Goal: Task Accomplishment & Management: Complete application form

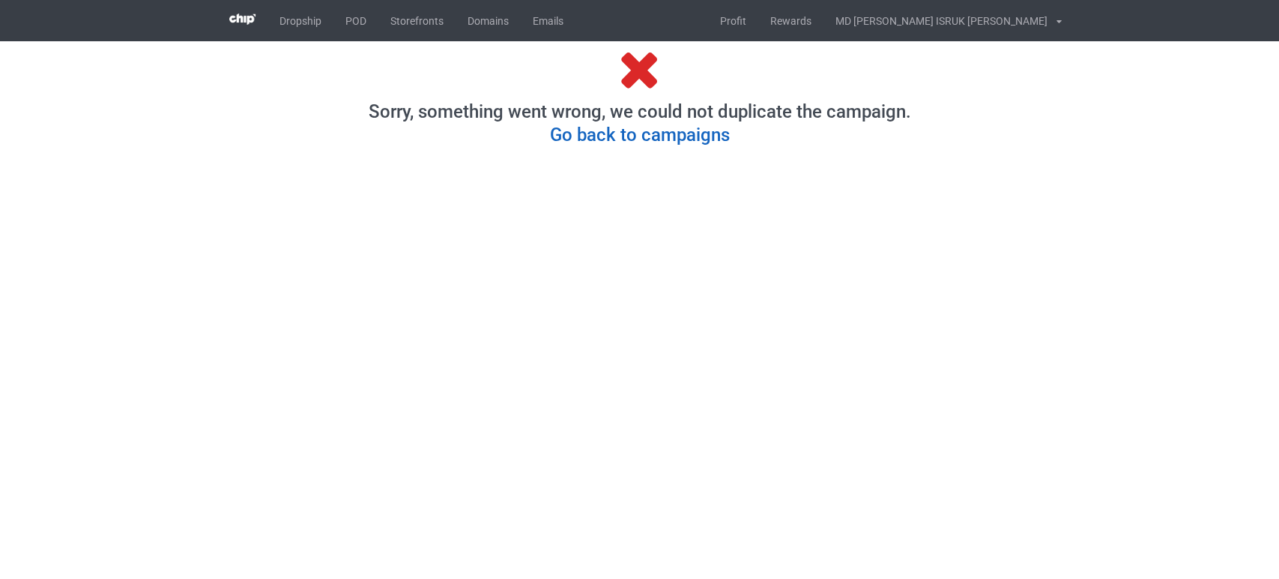
click at [595, 137] on link "Go back to campaigns" at bounding box center [640, 134] width 180 height 21
click at [624, 136] on link "Go back to campaigns" at bounding box center [640, 134] width 180 height 21
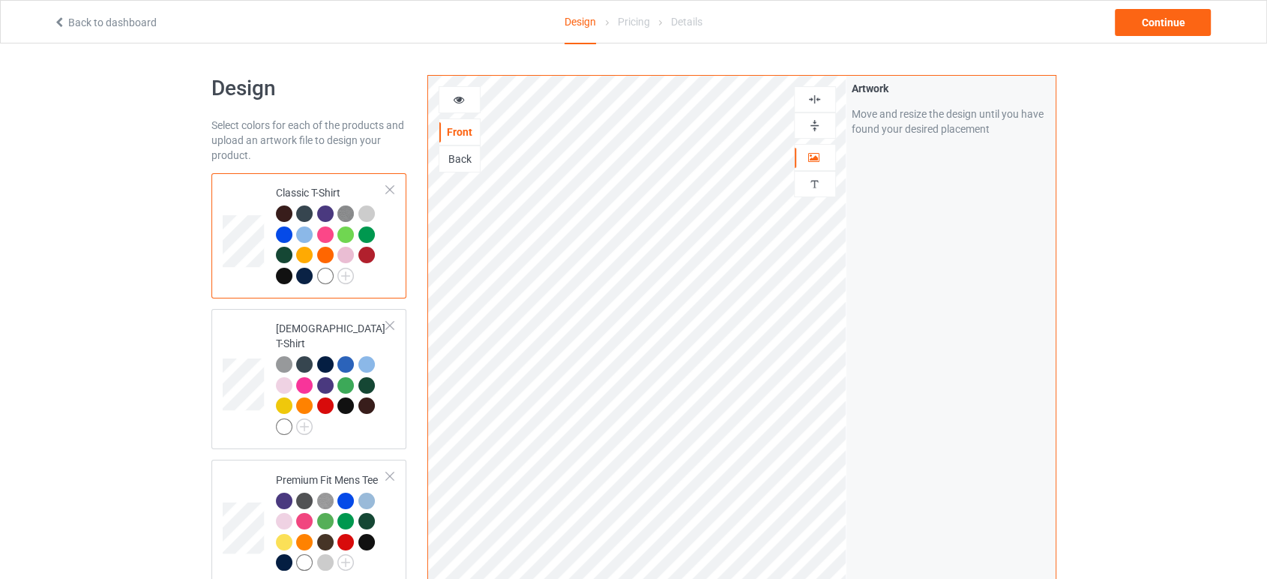
click at [858, 270] on div "Artwork Move and resize the design until you have found your desired placement" at bounding box center [950, 361] width 209 height 570
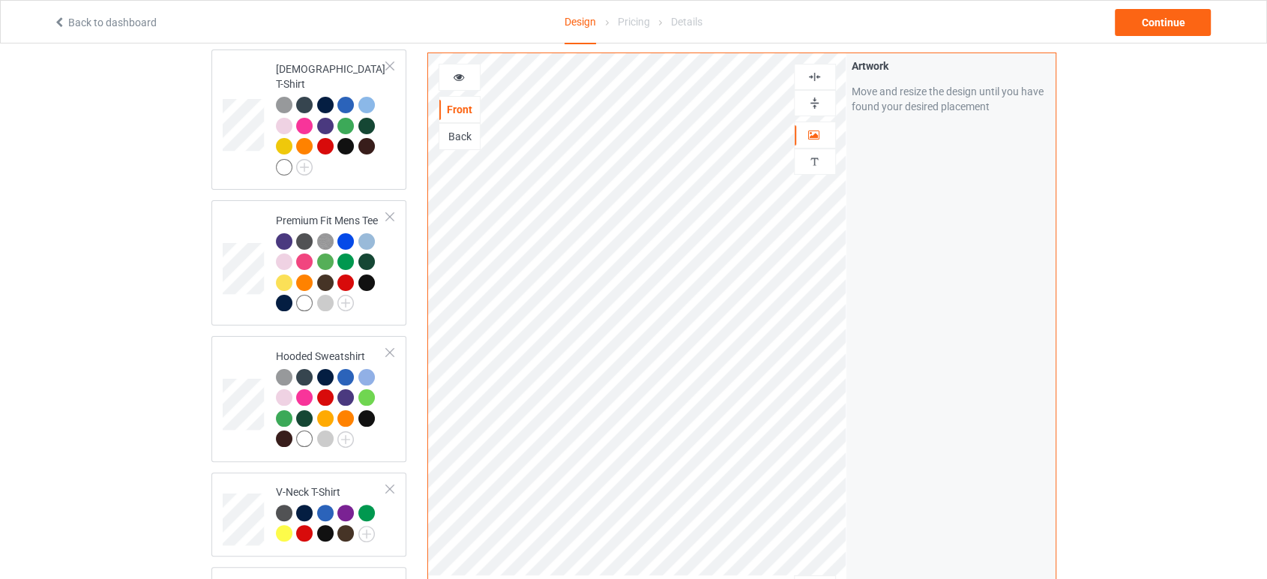
click at [858, 270] on div "Artwork Move and resize the design until you have found your desired placement" at bounding box center [950, 338] width 209 height 570
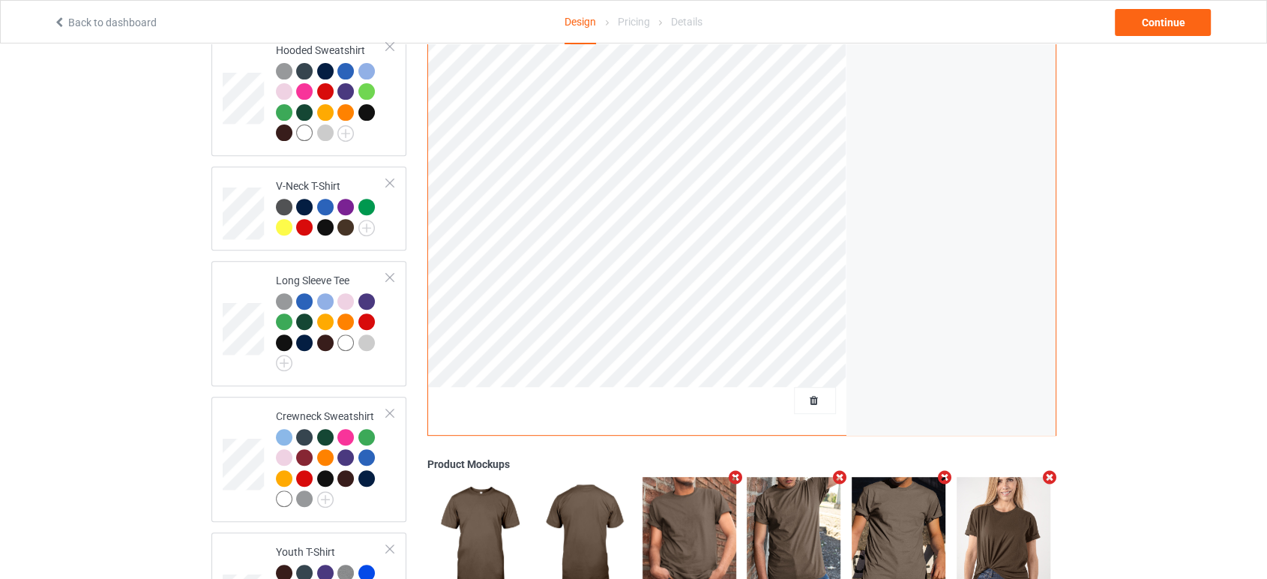
scroll to position [579, 0]
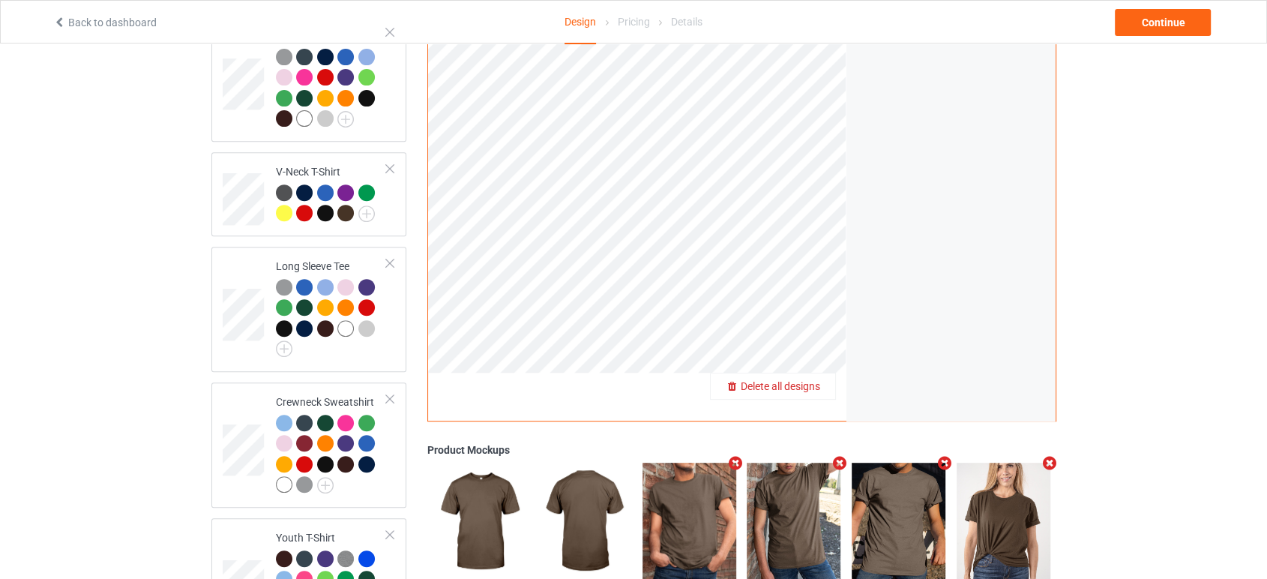
click at [817, 380] on span "Delete all designs" at bounding box center [780, 386] width 79 height 12
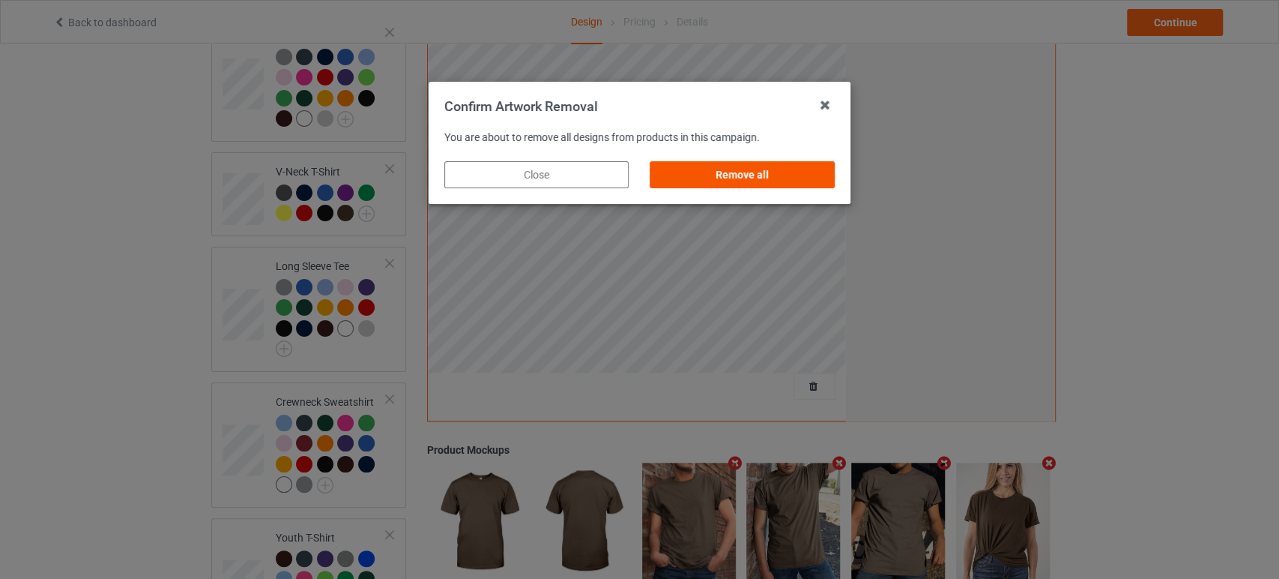
click at [728, 172] on div "Remove all" at bounding box center [743, 174] width 184 height 27
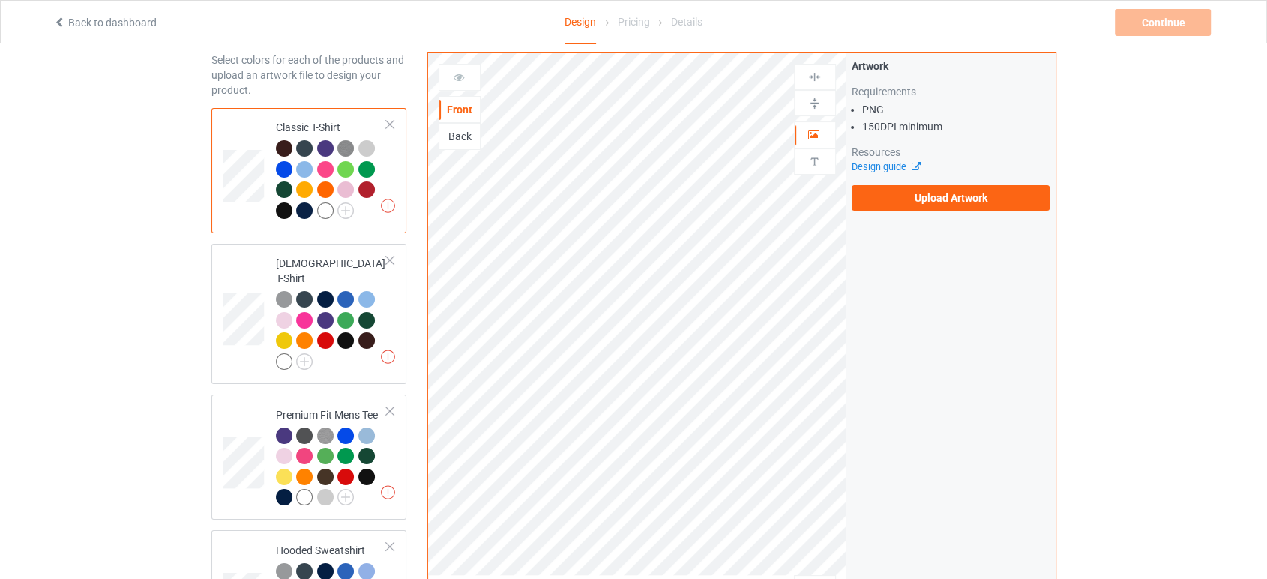
scroll to position [0, 0]
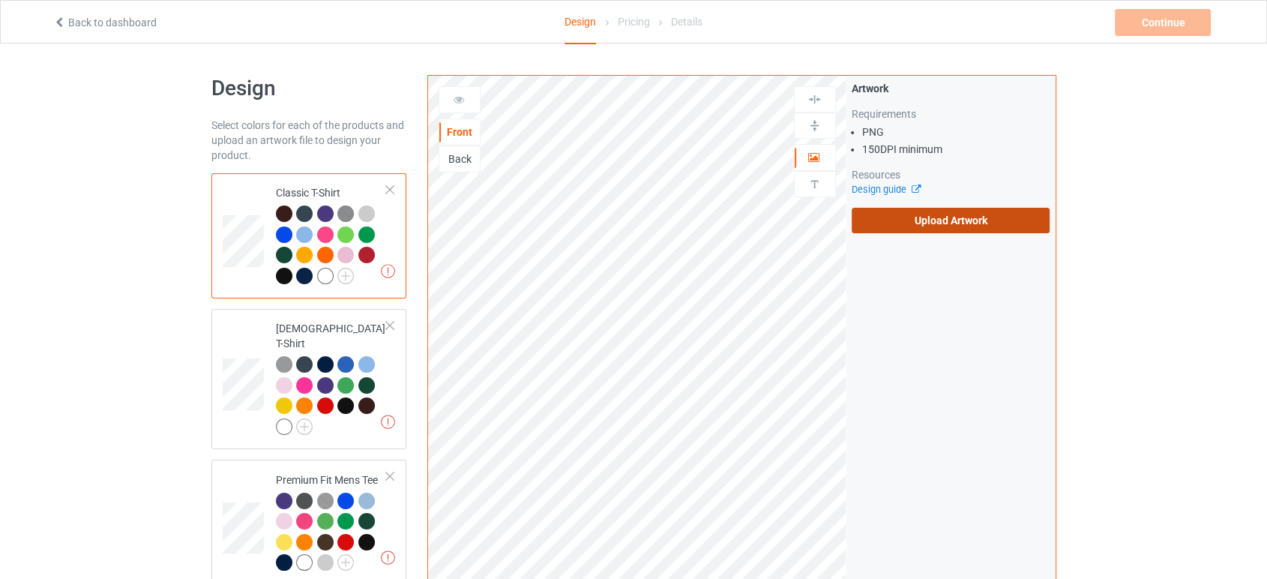
click at [892, 226] on label "Upload Artwork" at bounding box center [950, 220] width 199 height 25
click at [0, 0] on input "Upload Artwork" at bounding box center [0, 0] width 0 height 0
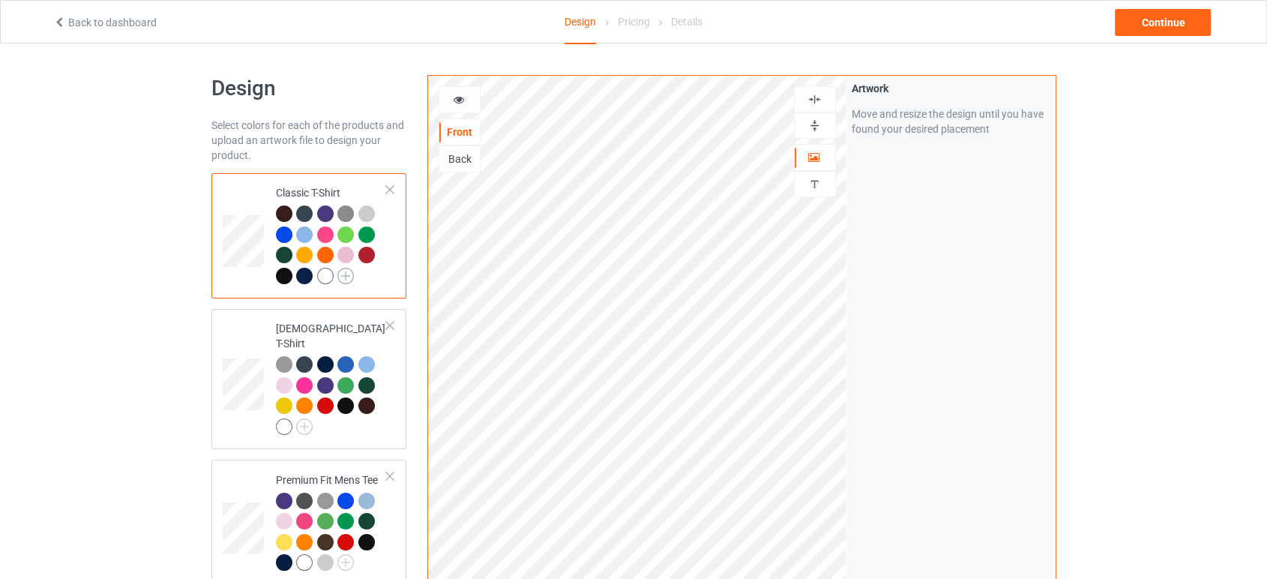
click at [343, 274] on img at bounding box center [345, 276] width 16 height 16
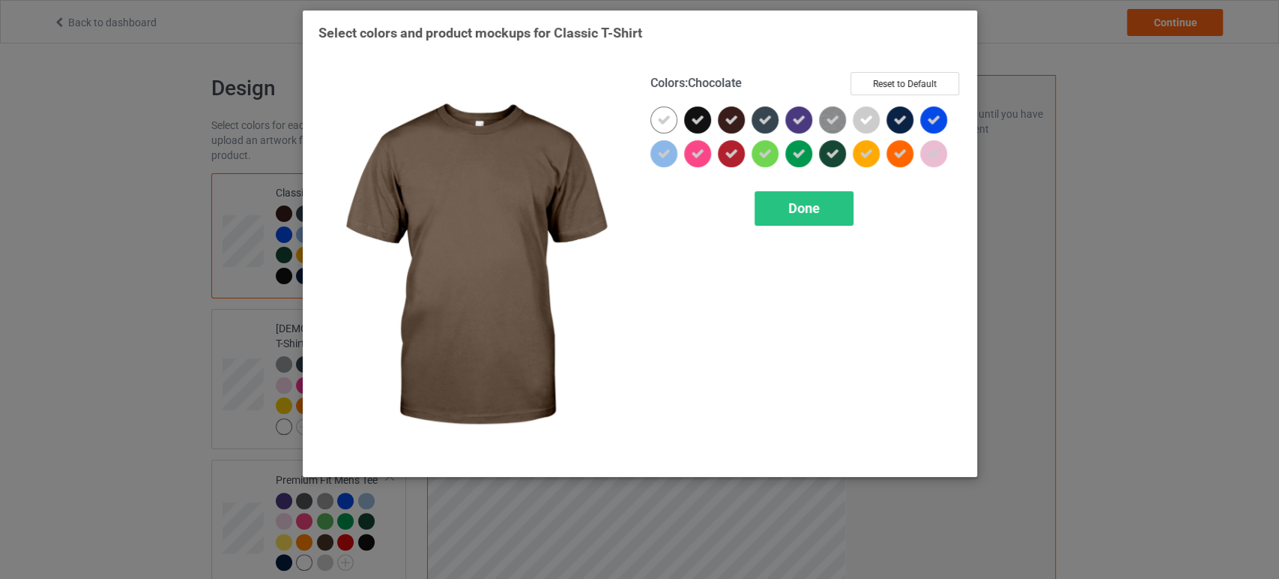
click at [343, 274] on img at bounding box center [474, 266] width 311 height 389
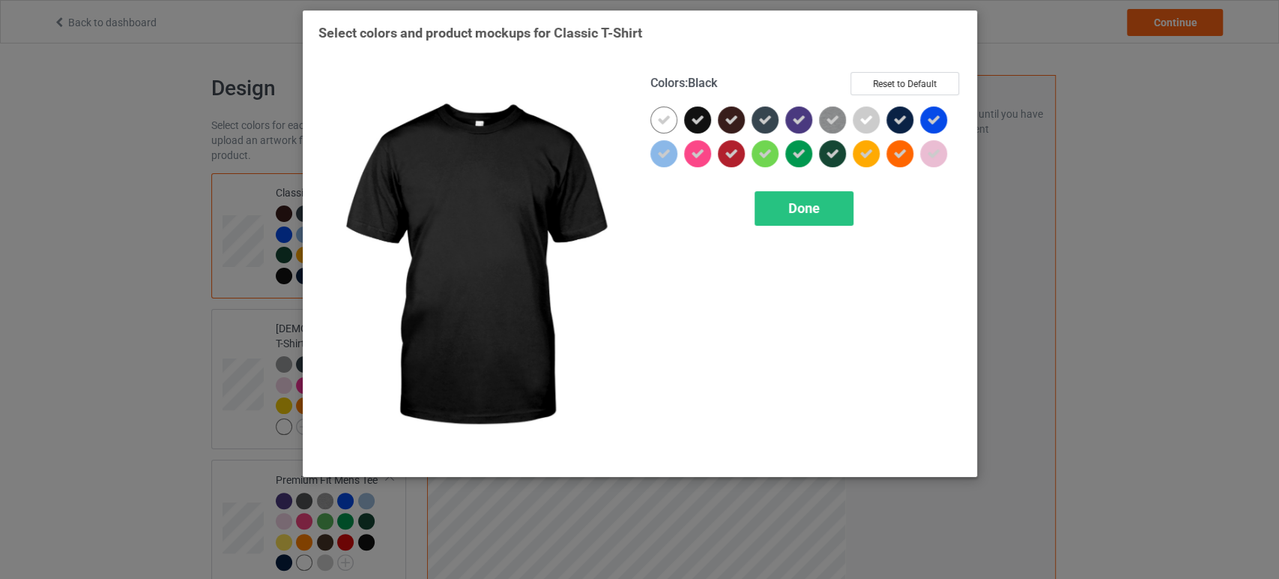
click at [696, 128] on div at bounding box center [697, 119] width 27 height 27
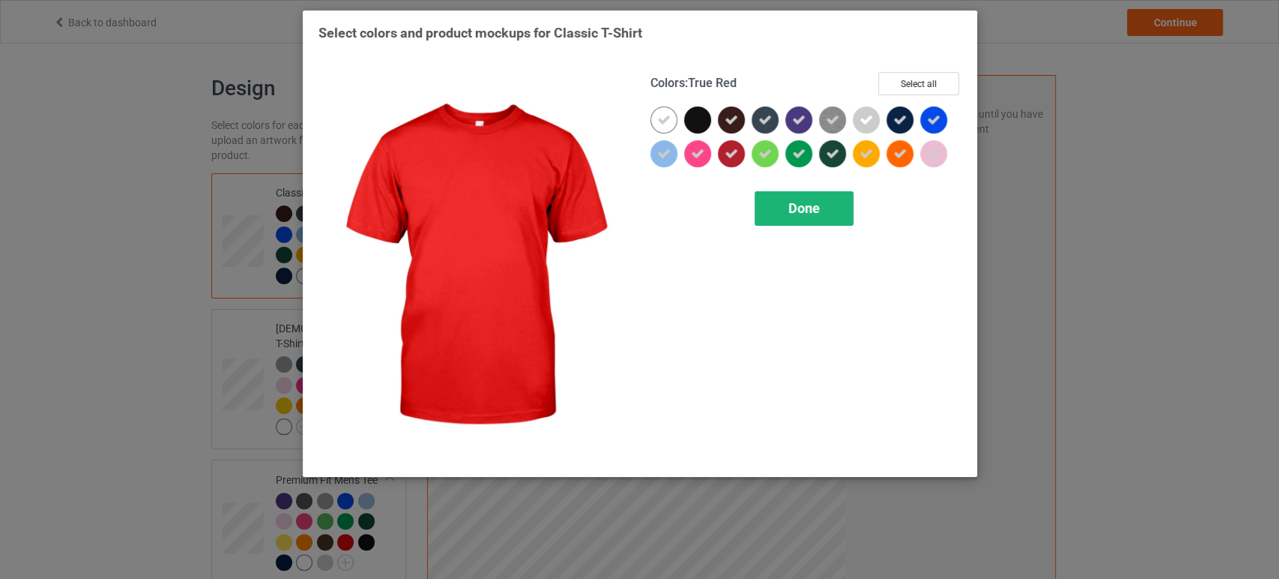
click at [773, 220] on div "Done" at bounding box center [804, 208] width 99 height 34
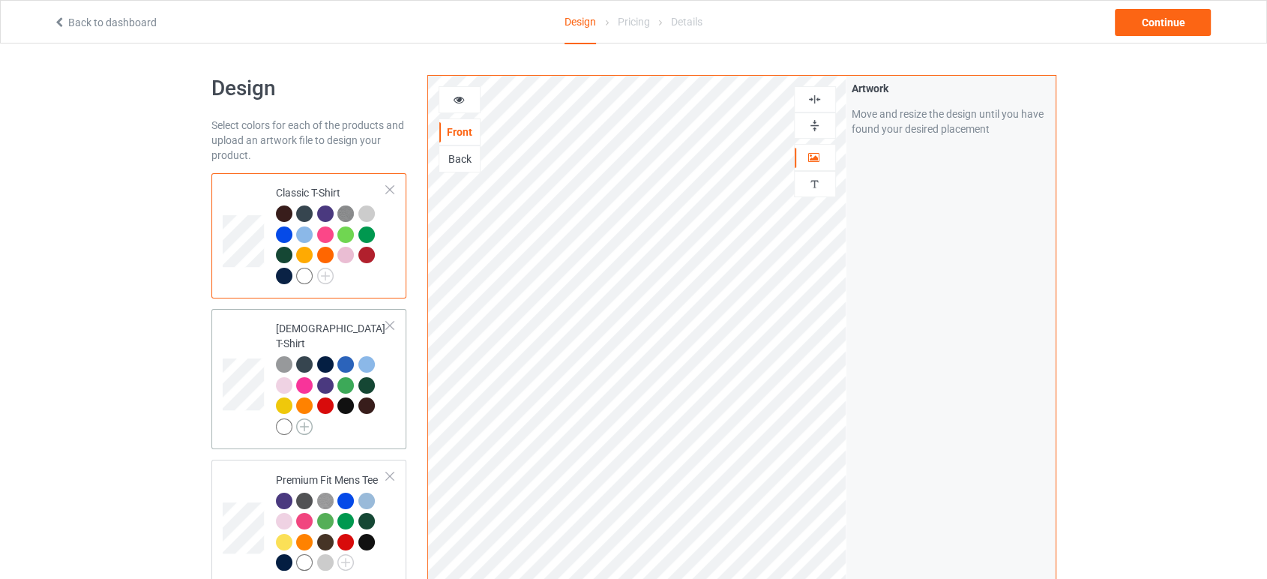
click at [309, 418] on img at bounding box center [304, 426] width 16 height 16
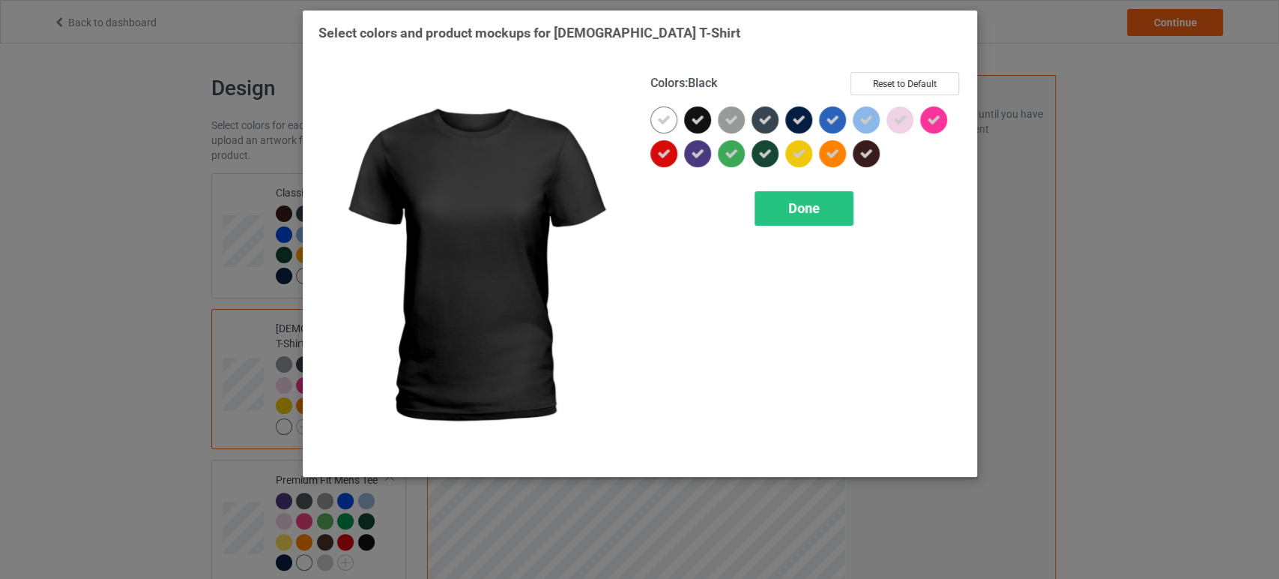
click at [702, 112] on div at bounding box center [697, 119] width 27 height 27
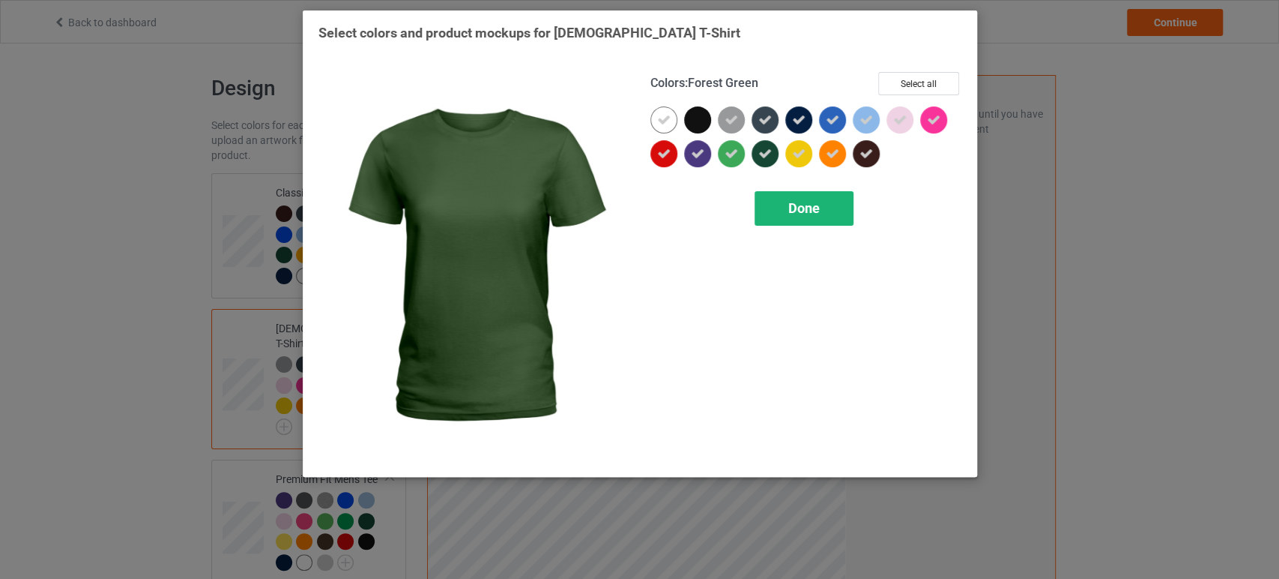
click at [778, 201] on div "Done" at bounding box center [804, 208] width 99 height 34
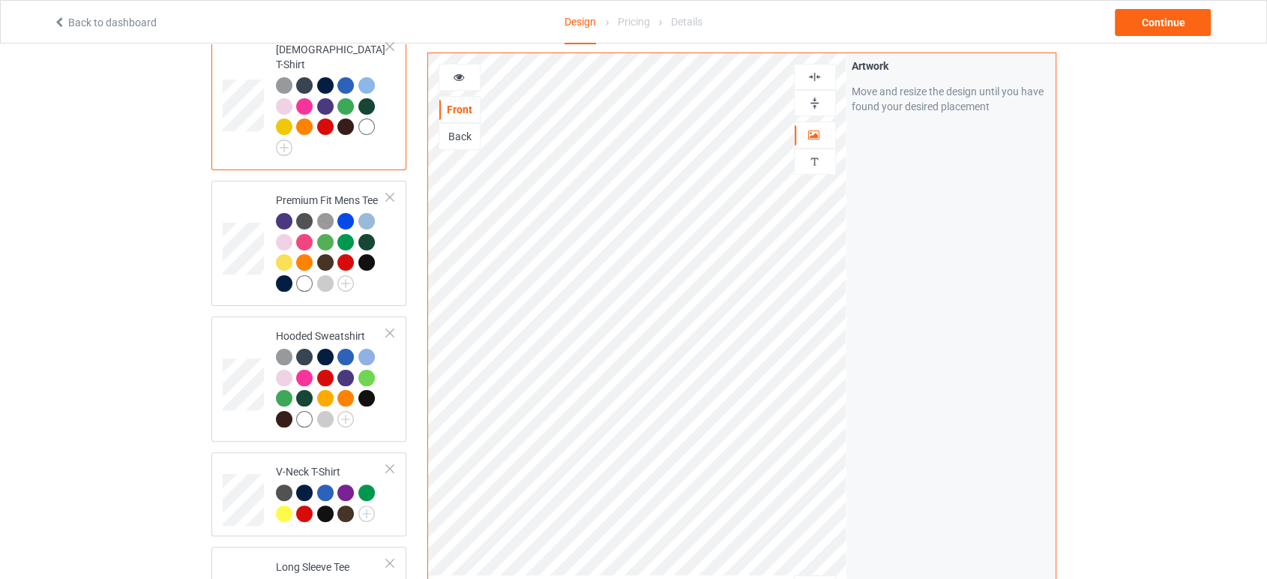
scroll to position [280, 0]
click at [346, 274] on img at bounding box center [345, 282] width 16 height 16
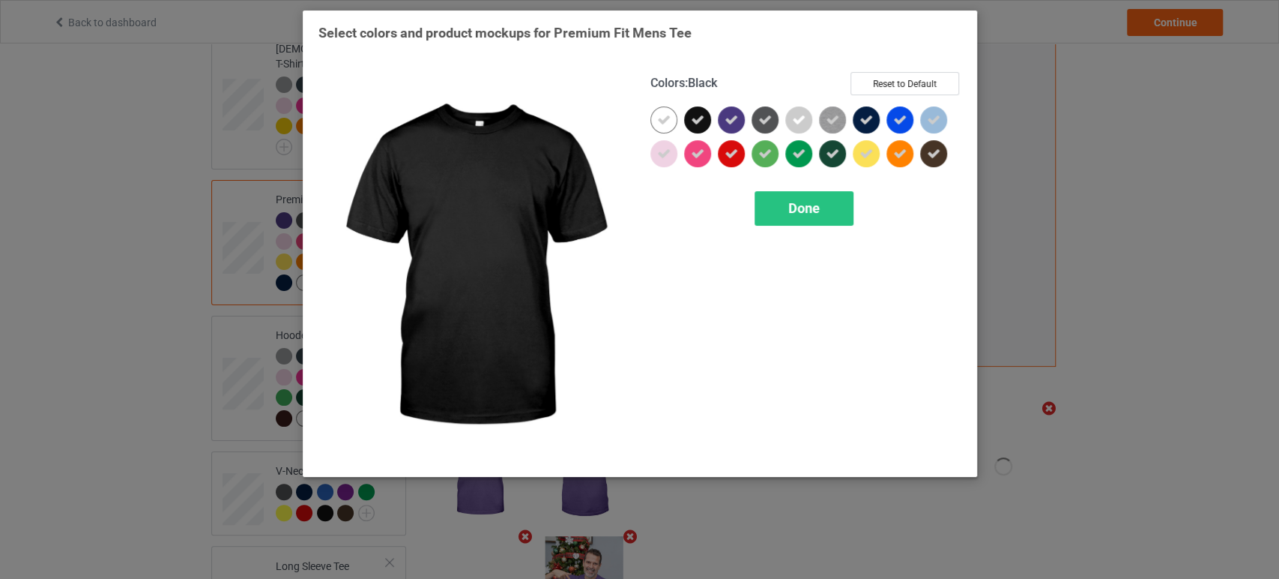
click at [699, 113] on icon at bounding box center [697, 119] width 13 height 13
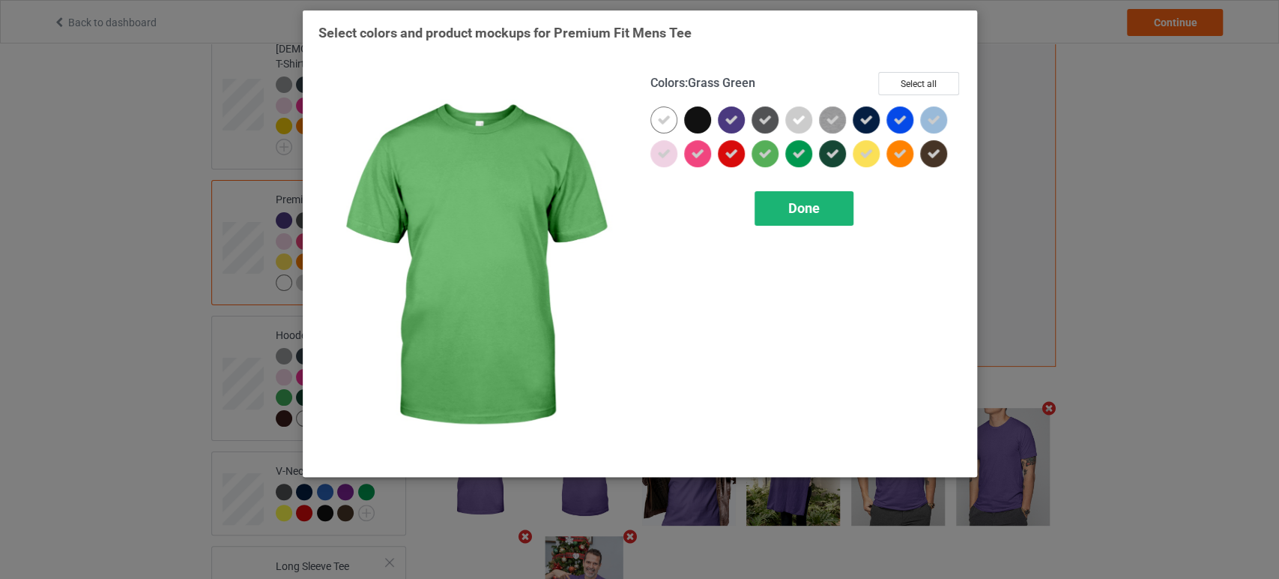
click at [797, 219] on div "Done" at bounding box center [804, 208] width 99 height 34
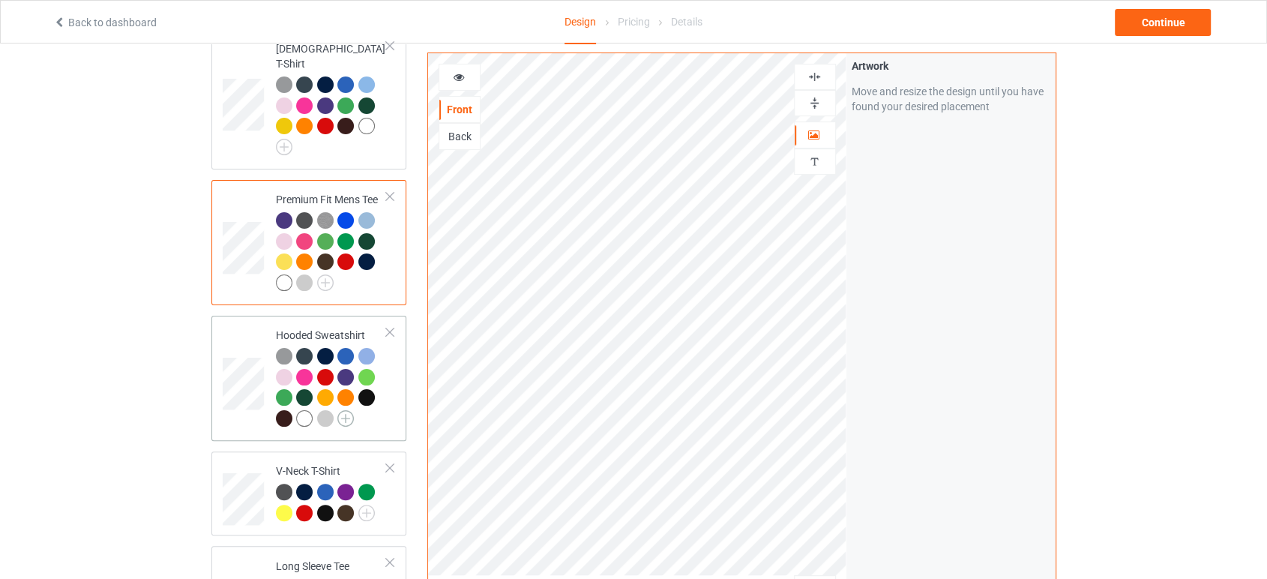
click at [349, 410] on img at bounding box center [345, 418] width 16 height 16
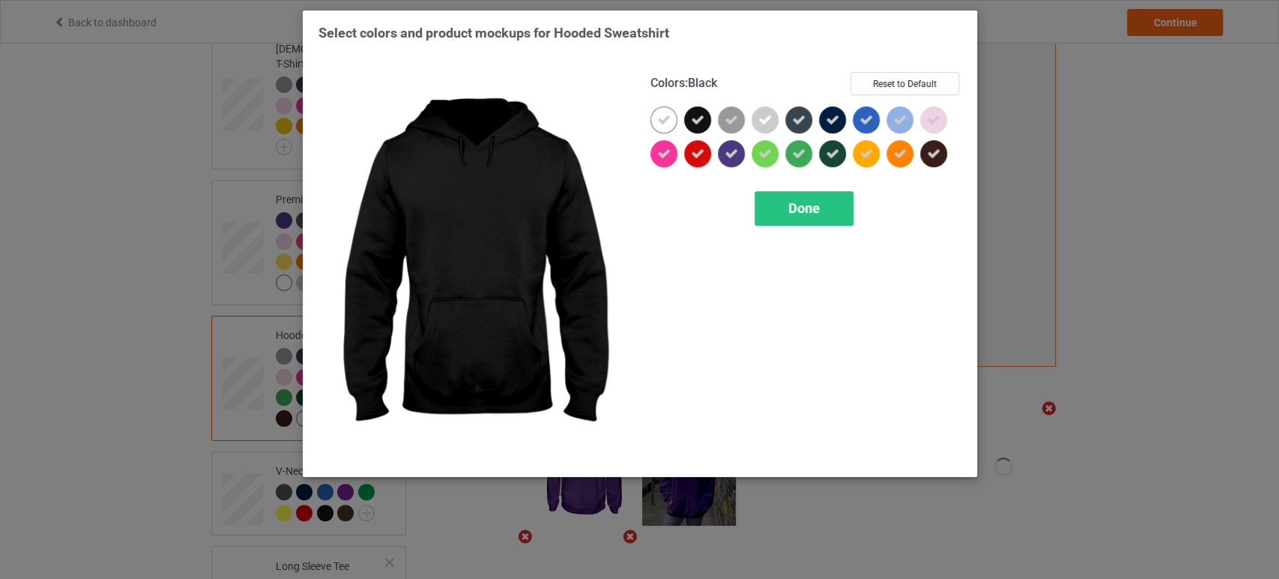
click at [692, 121] on icon at bounding box center [697, 119] width 13 height 13
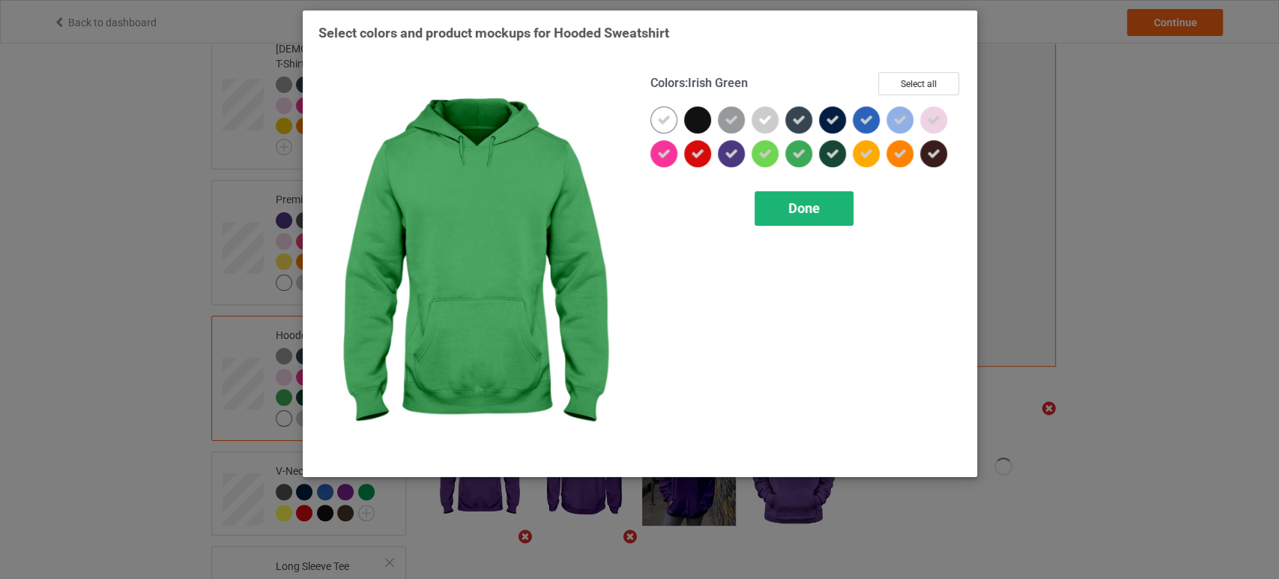
click at [803, 202] on span "Done" at bounding box center [803, 208] width 31 height 16
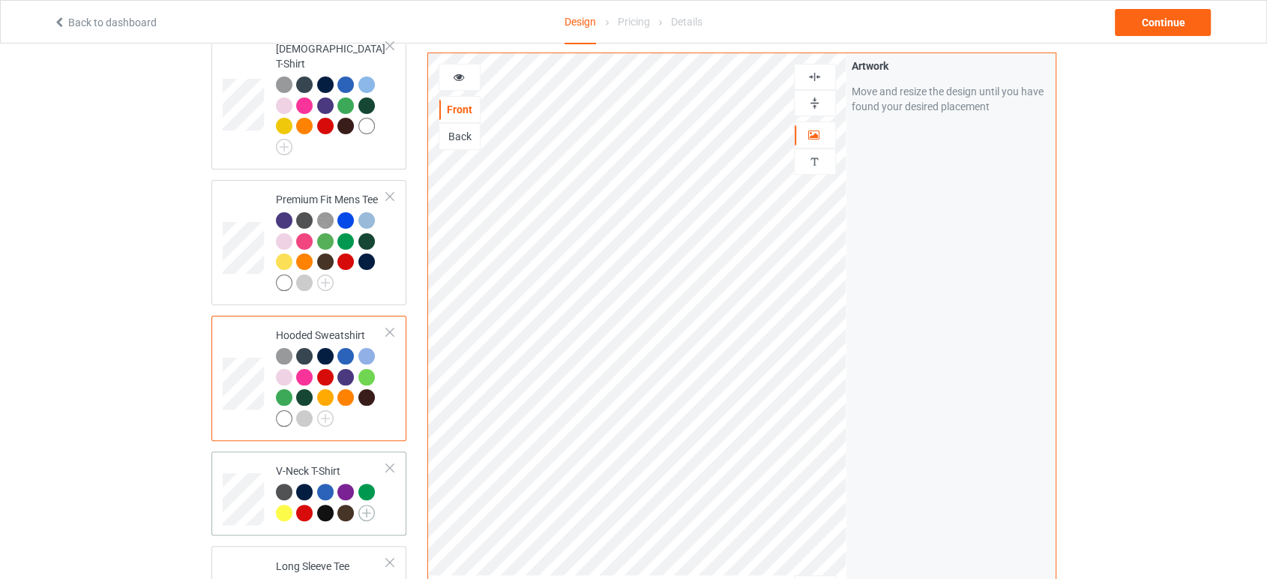
click at [370, 504] on img at bounding box center [366, 512] width 16 height 16
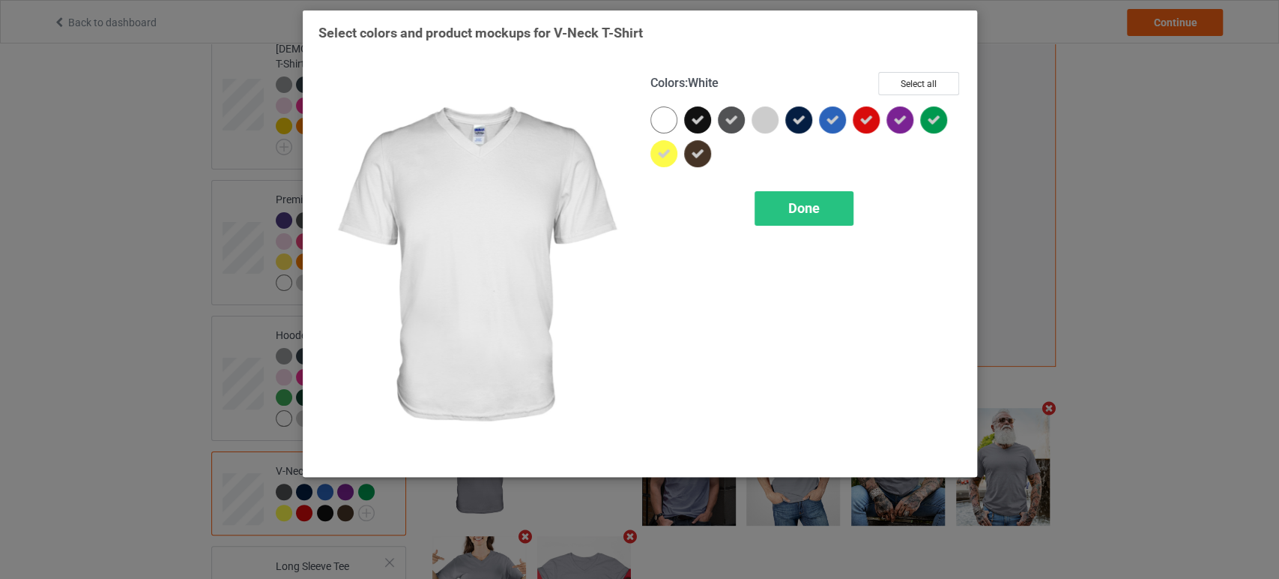
click at [666, 128] on div at bounding box center [664, 119] width 27 height 27
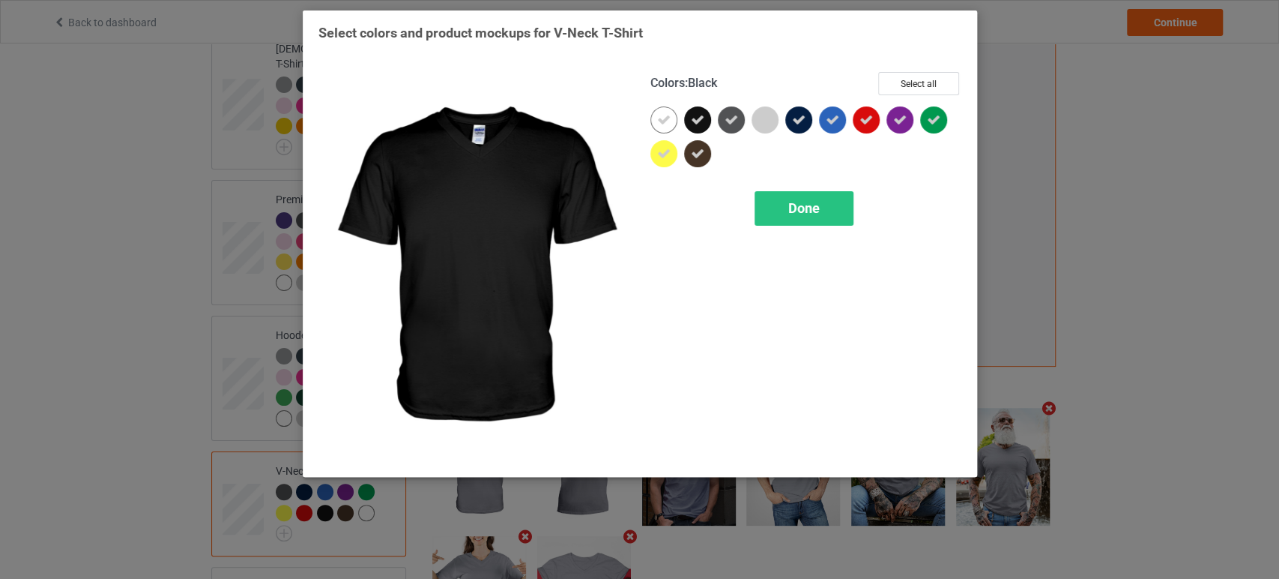
click at [690, 127] on div at bounding box center [697, 119] width 27 height 27
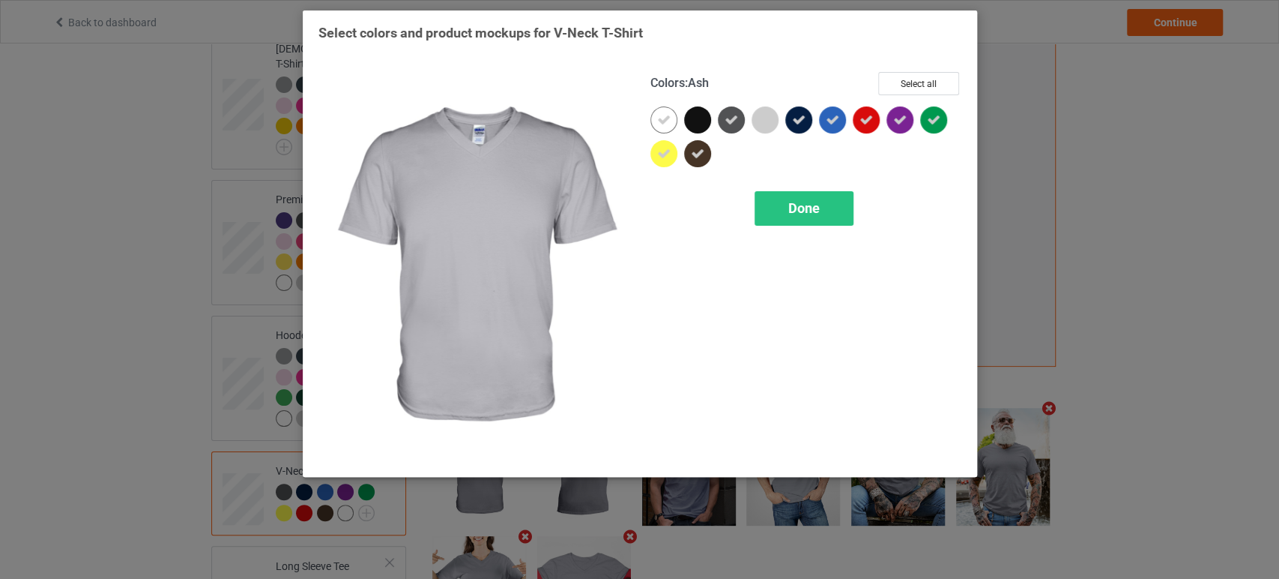
click at [753, 119] on div at bounding box center [765, 119] width 27 height 27
click at [779, 206] on div "Done" at bounding box center [804, 208] width 99 height 34
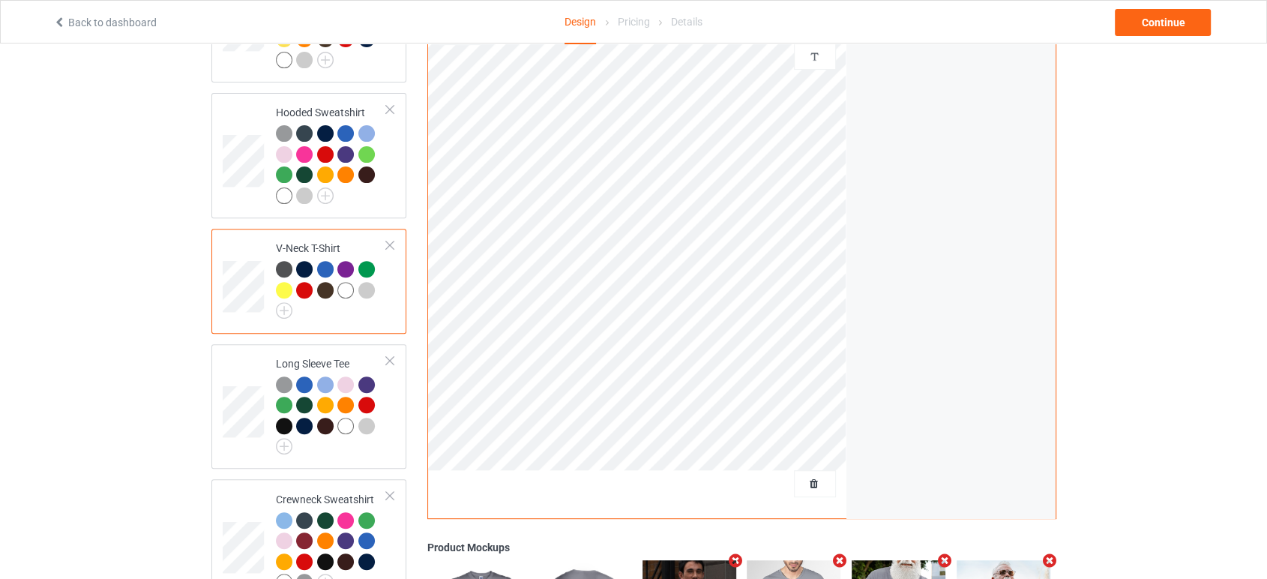
scroll to position [503, 0]
click at [288, 437] on img at bounding box center [284, 445] width 16 height 16
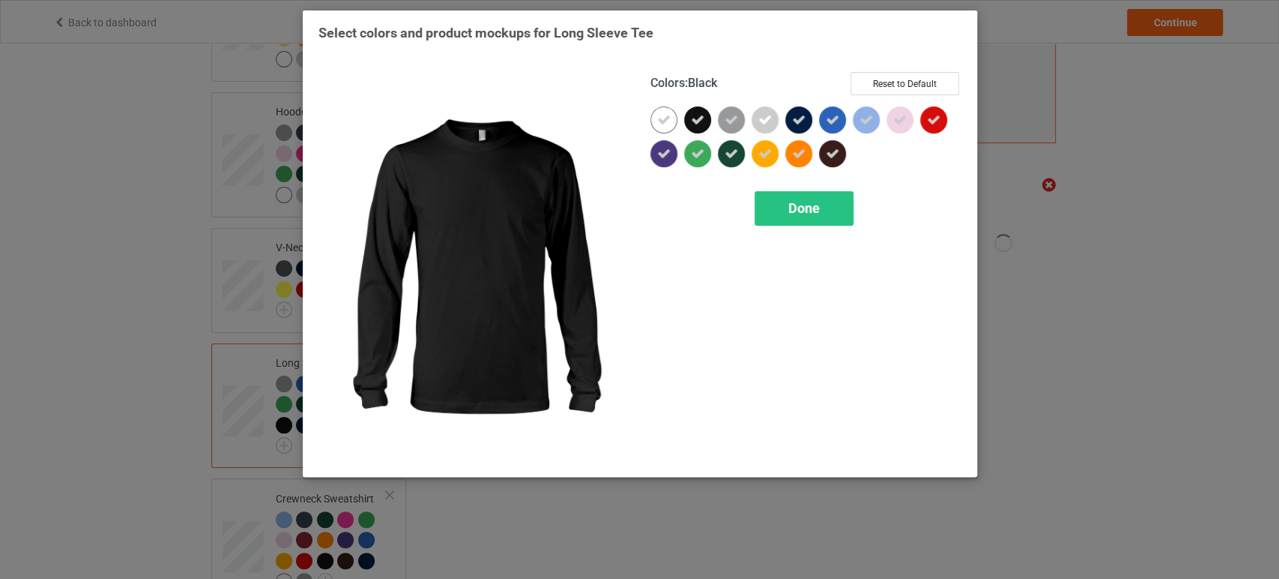
click at [696, 127] on div at bounding box center [697, 119] width 27 height 27
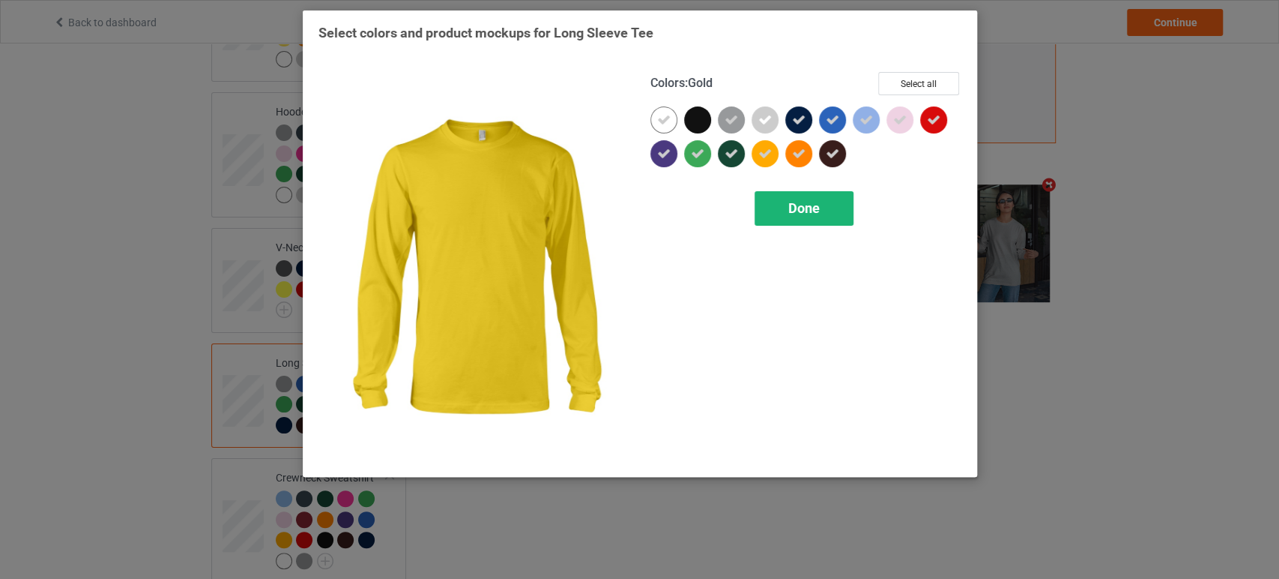
click at [776, 199] on div "Done" at bounding box center [804, 208] width 99 height 34
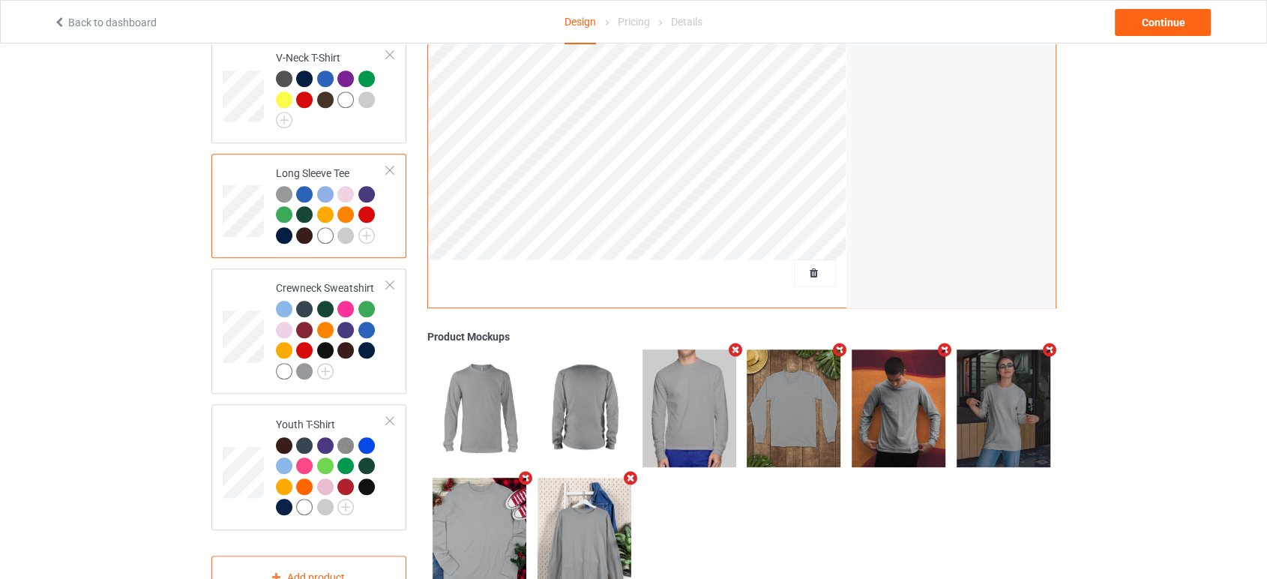
scroll to position [708, 0]
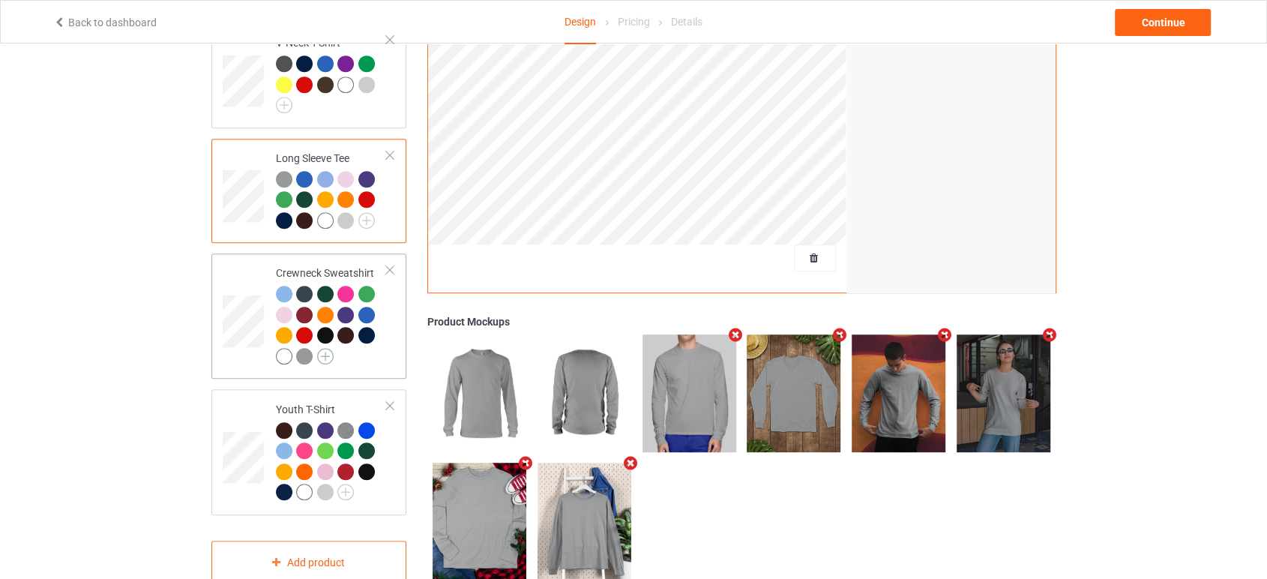
click at [324, 348] on img at bounding box center [325, 356] width 16 height 16
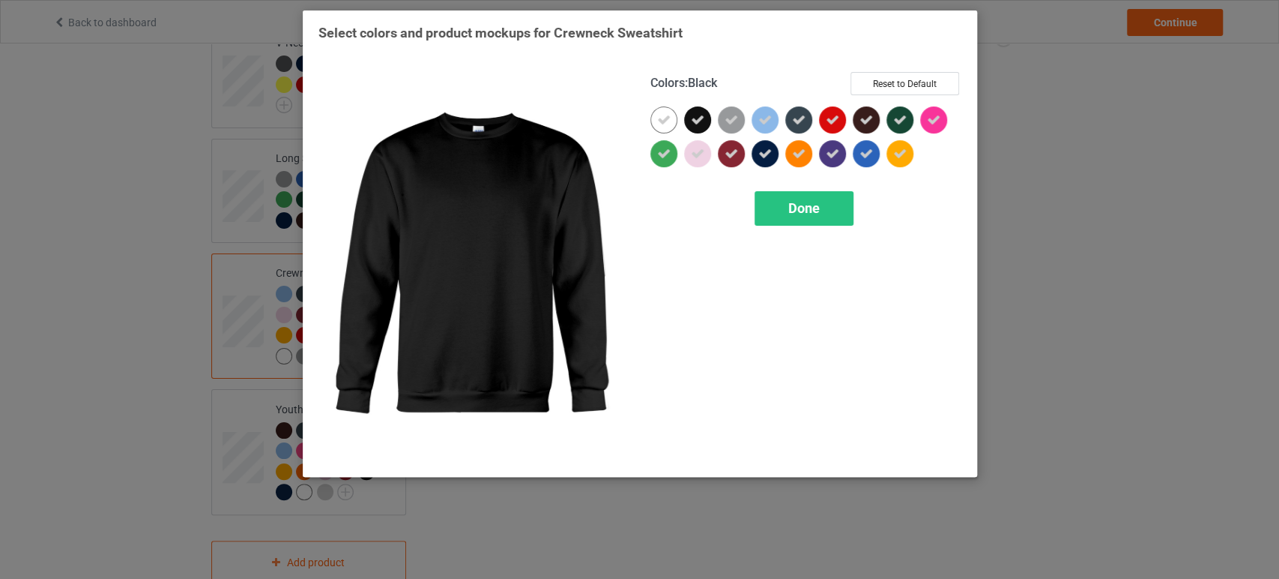
click at [705, 115] on div at bounding box center [697, 119] width 27 height 27
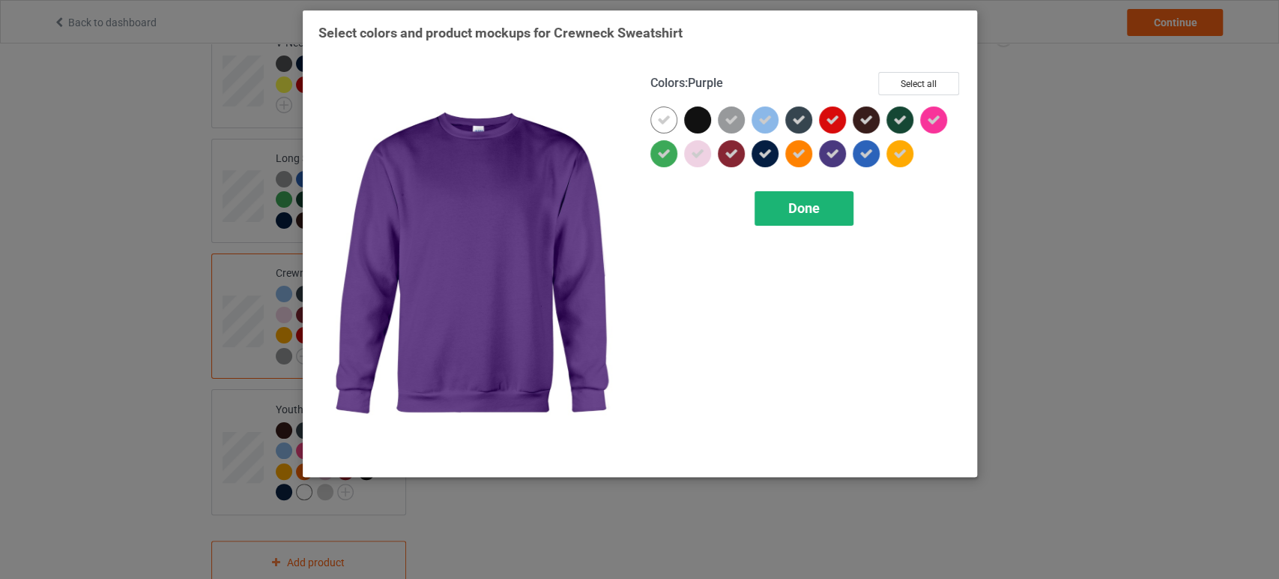
click at [827, 209] on div "Done" at bounding box center [804, 208] width 99 height 34
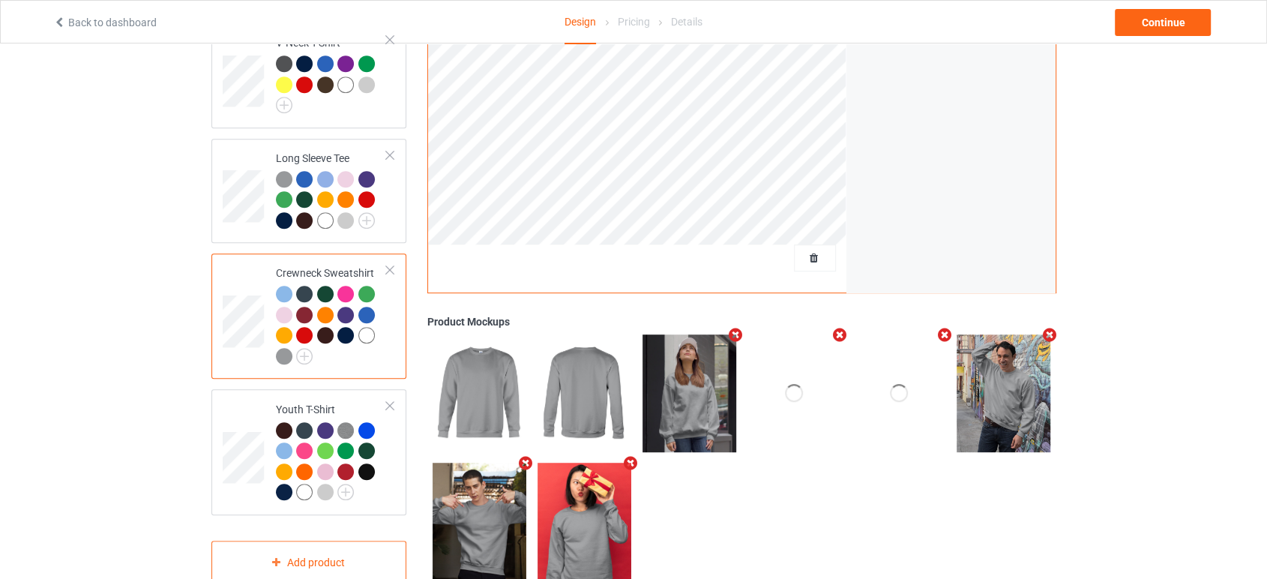
scroll to position [732, 0]
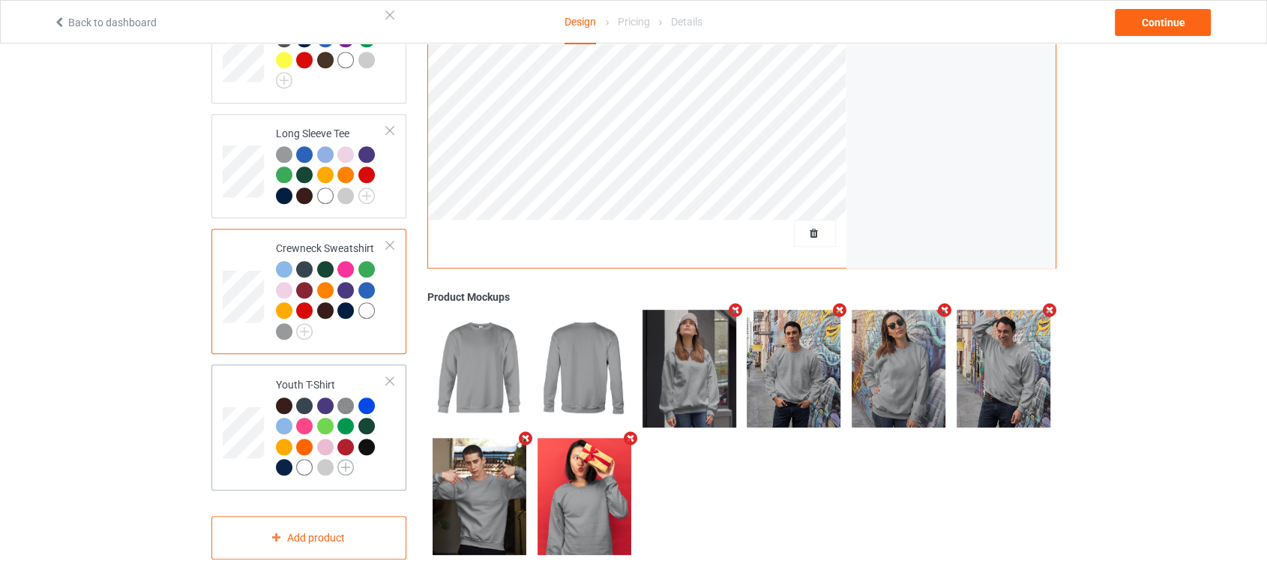
click at [348, 459] on img at bounding box center [345, 467] width 16 height 16
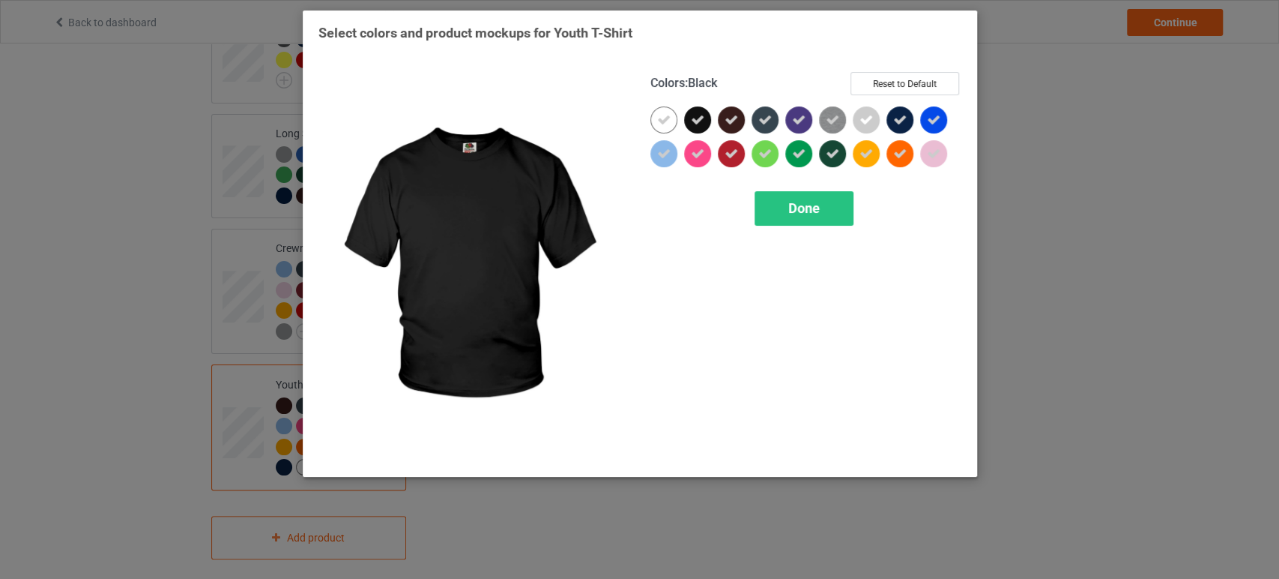
click at [708, 118] on div at bounding box center [697, 119] width 27 height 27
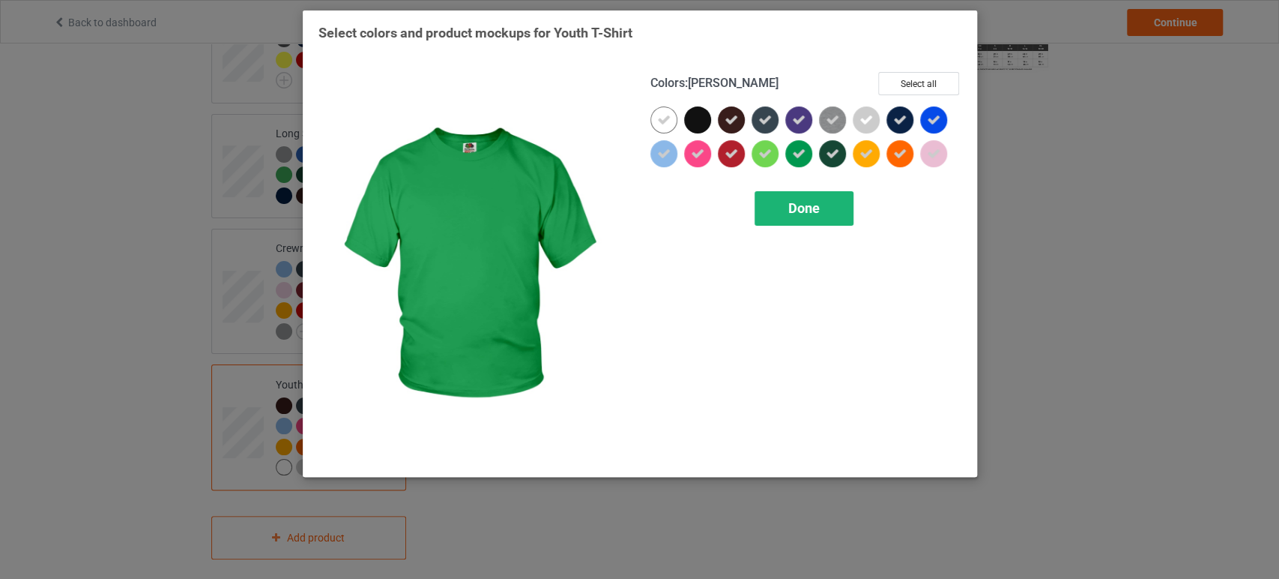
click at [833, 213] on div "Done" at bounding box center [804, 208] width 99 height 34
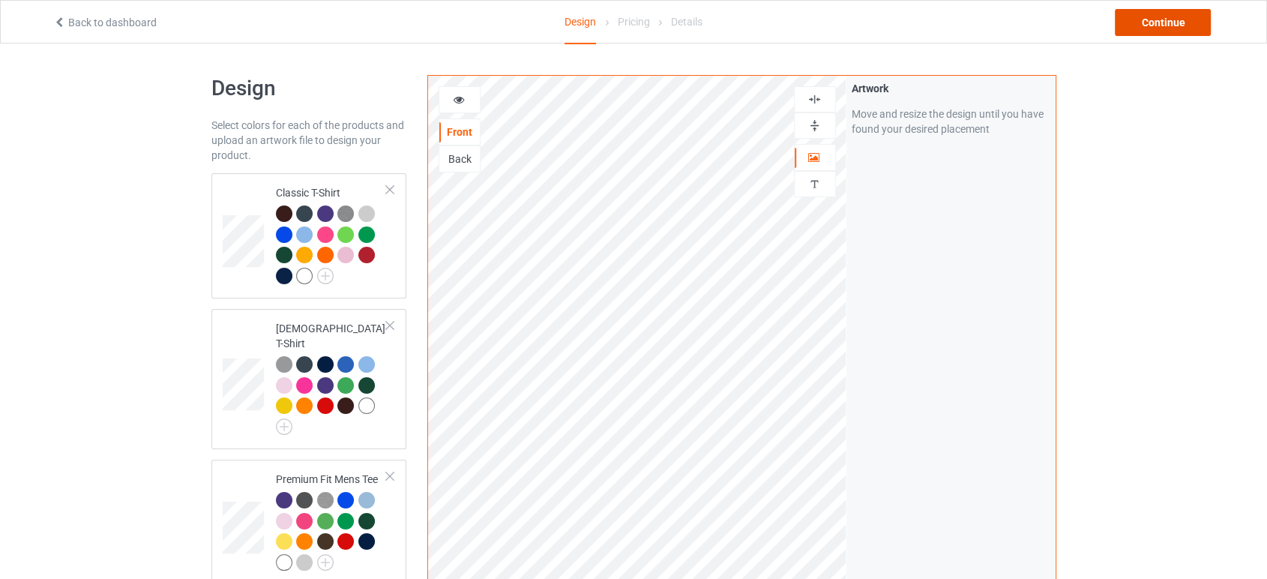
click at [1127, 22] on div "Continue" at bounding box center [1163, 22] width 96 height 27
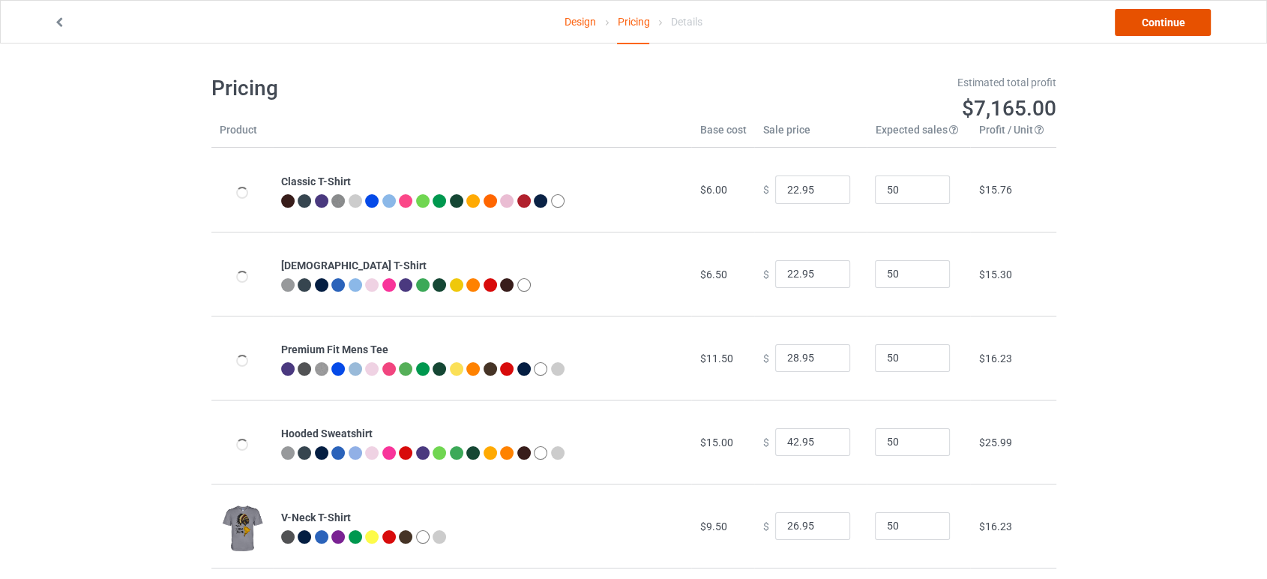
click at [1157, 14] on link "Continue" at bounding box center [1163, 22] width 96 height 27
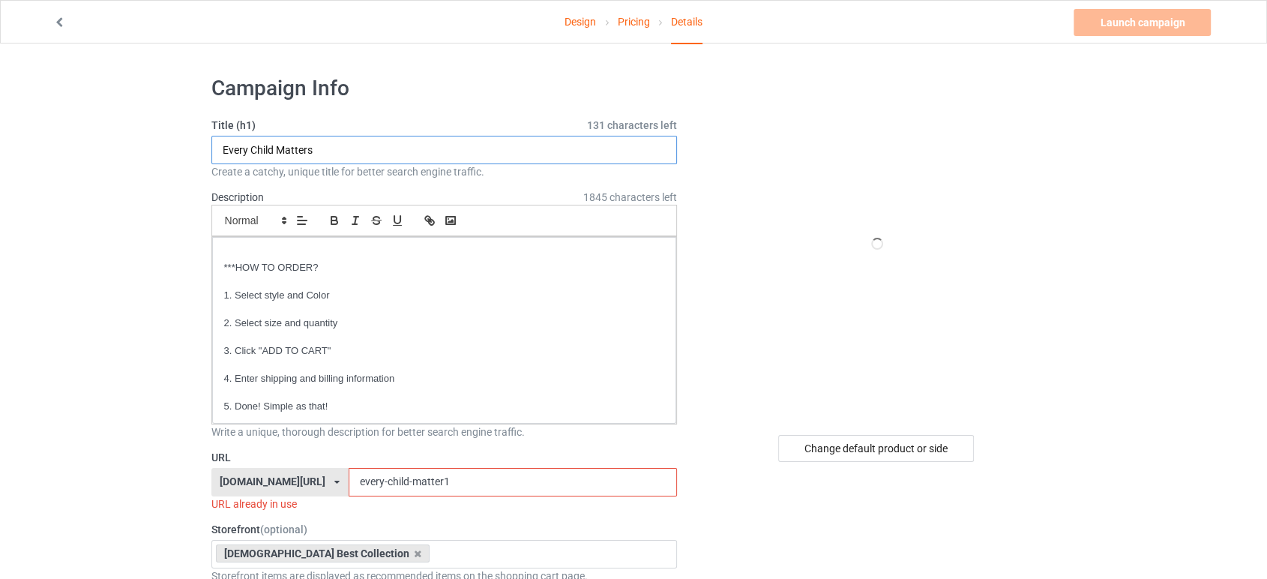
click at [332, 142] on input "Every Child Matters" at bounding box center [444, 150] width 466 height 28
type input "E"
click at [471, 483] on input "every-child-matter1" at bounding box center [513, 482] width 328 height 28
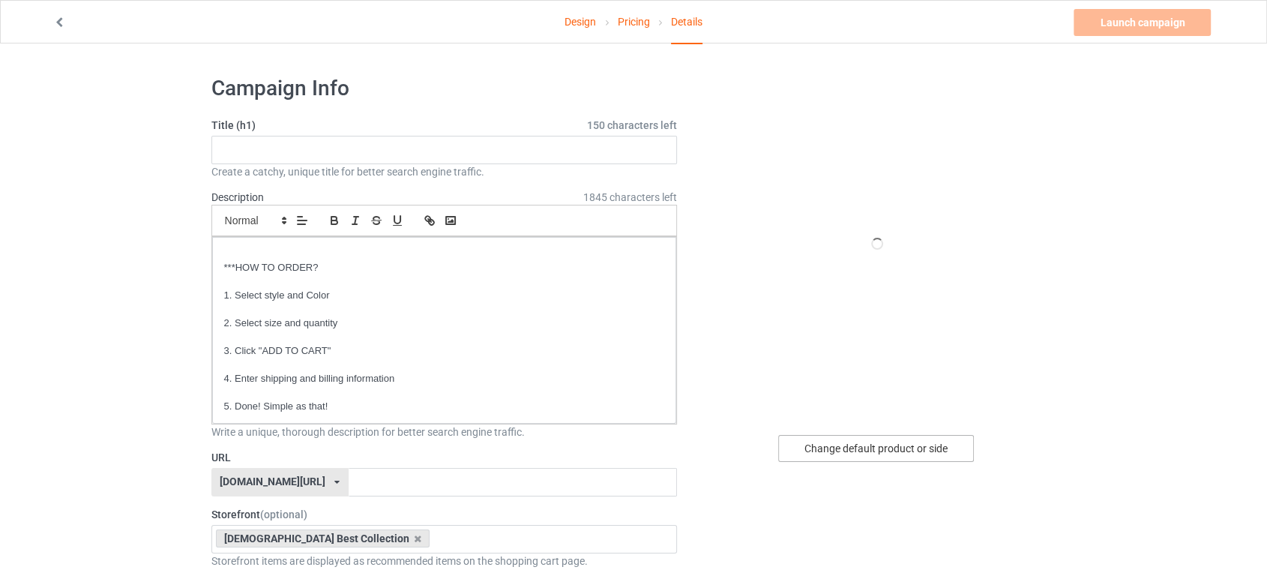
click at [809, 439] on div "Change default product or side" at bounding box center [876, 448] width 196 height 27
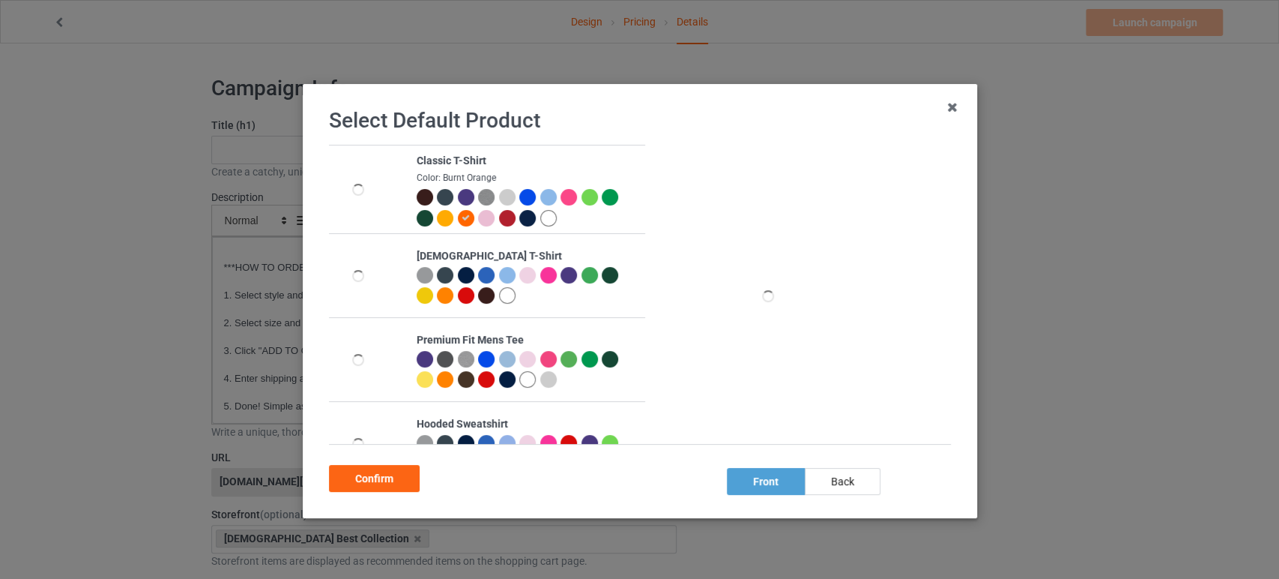
click at [540, 221] on div at bounding box center [548, 218] width 16 height 16
click at [399, 474] on div "Confirm" at bounding box center [374, 478] width 91 height 27
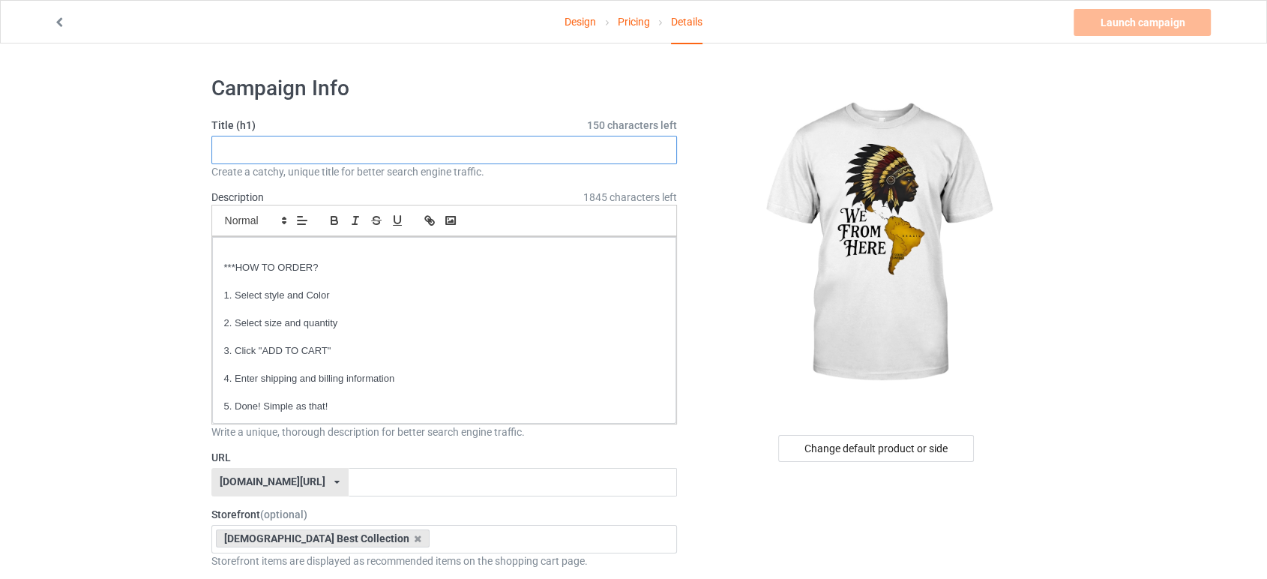
click at [224, 154] on input "text" at bounding box center [444, 150] width 466 height 28
click at [224, 154] on input "WE" at bounding box center [444, 150] width 466 height 28
click at [256, 148] on input "WE" at bounding box center [444, 150] width 466 height 28
type input "WE FROM HERE"
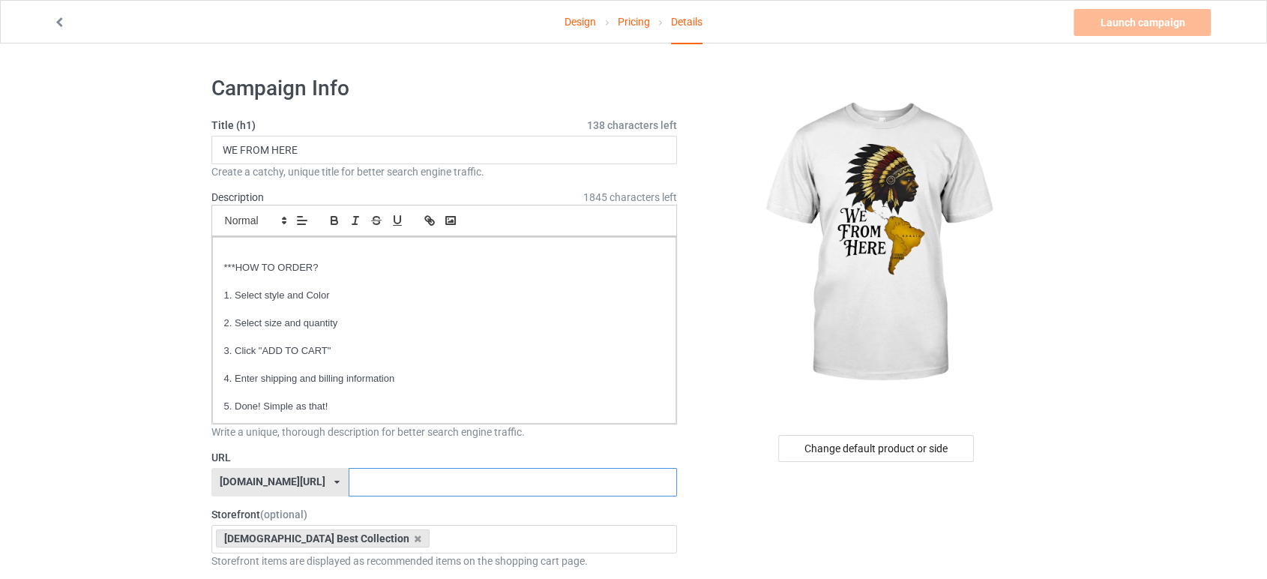
click at [380, 487] on input "text" at bounding box center [513, 482] width 328 height 28
paste input "WE FROM HERE"
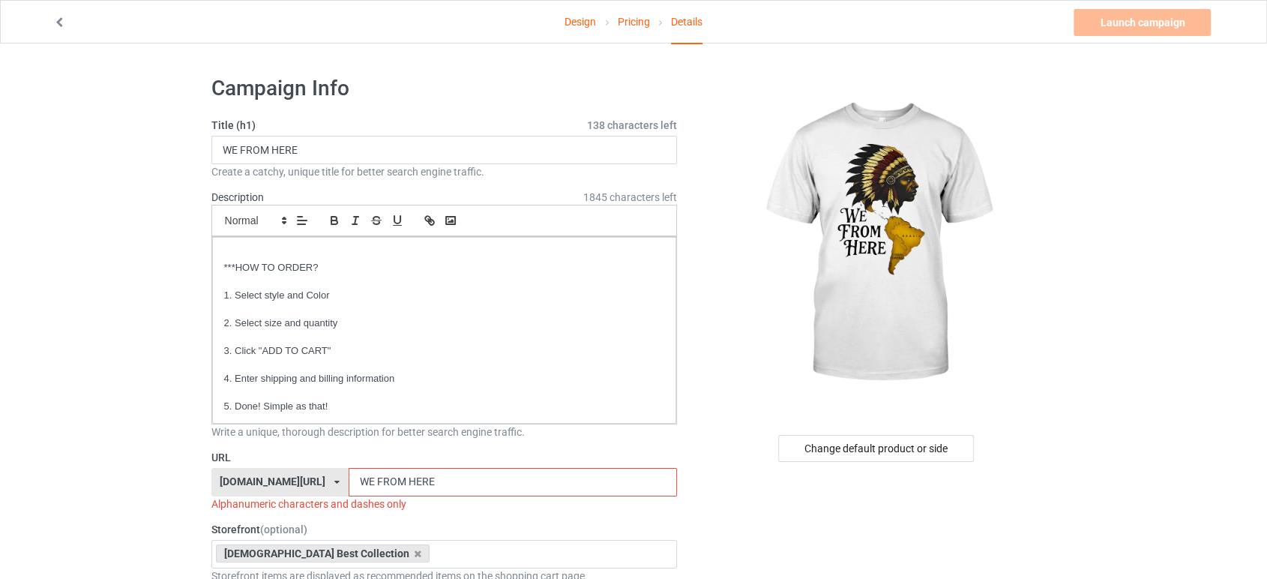
click at [374, 480] on input "WE FROM HERE" at bounding box center [513, 482] width 328 height 28
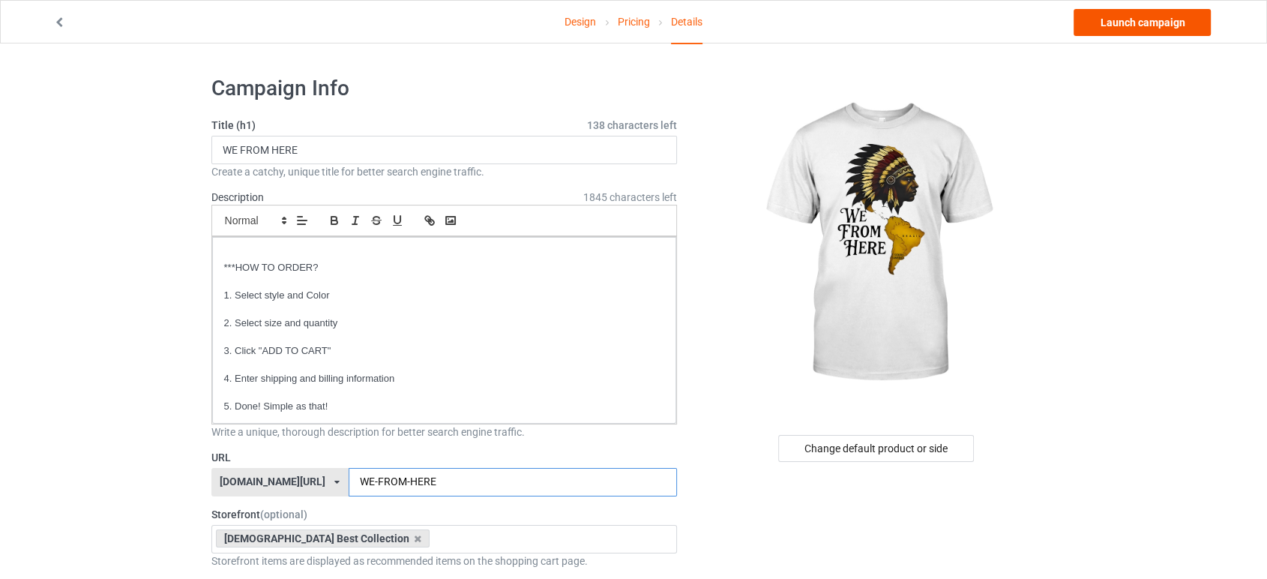
type input "WE-FROM-HERE"
click at [1100, 28] on link "Launch campaign" at bounding box center [1141, 22] width 137 height 27
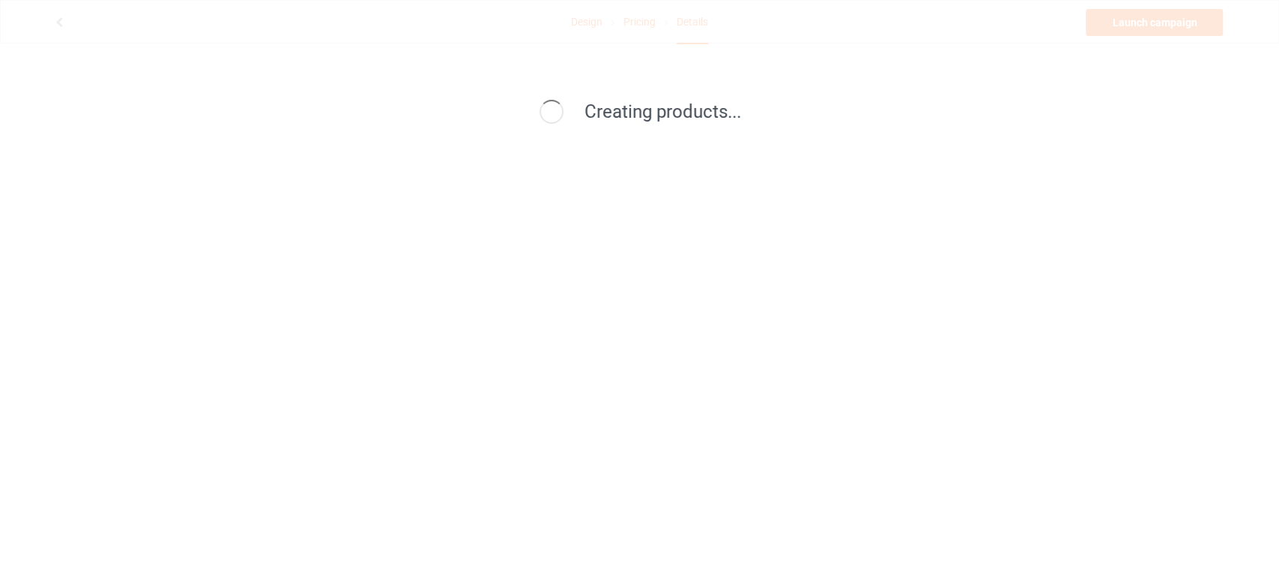
click at [1100, 28] on div "Creating products..." at bounding box center [639, 289] width 1279 height 579
drag, startPoint x: 1100, startPoint y: 28, endPoint x: 710, endPoint y: 40, distance: 389.9
click at [706, 39] on div "Creating products..." at bounding box center [639, 289] width 1279 height 579
